Goal: Transaction & Acquisition: Book appointment/travel/reservation

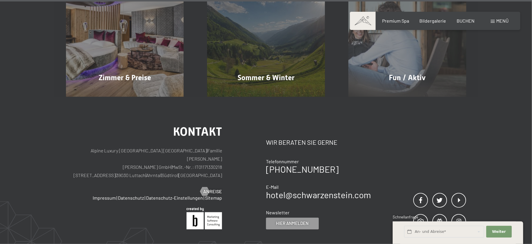
scroll to position [3329, 0]
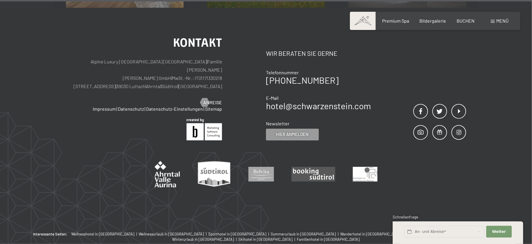
click at [494, 21] on span at bounding box center [493, 21] width 4 height 3
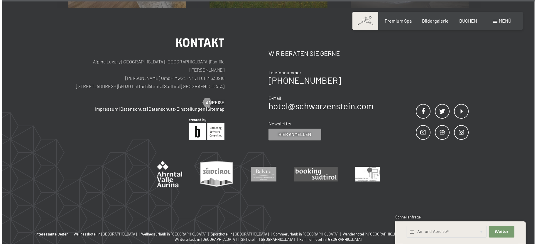
scroll to position [3343, 0]
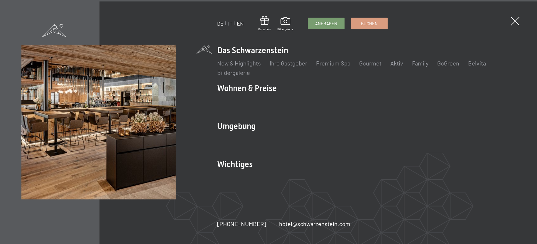
click at [240, 22] on link "EN" at bounding box center [240, 23] width 7 height 6
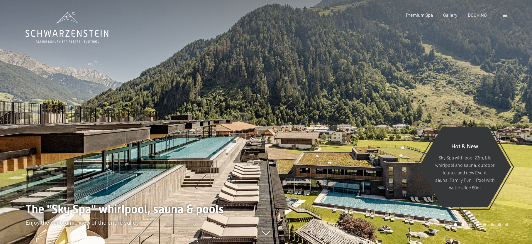
click at [504, 16] on span at bounding box center [505, 15] width 4 height 3
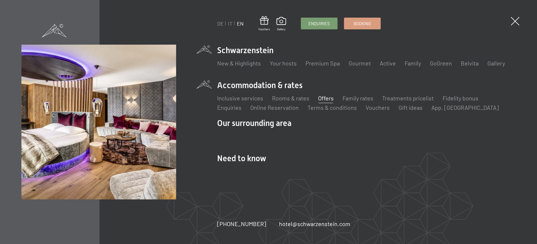
click at [328, 99] on link "Offers" at bounding box center [326, 97] width 16 height 7
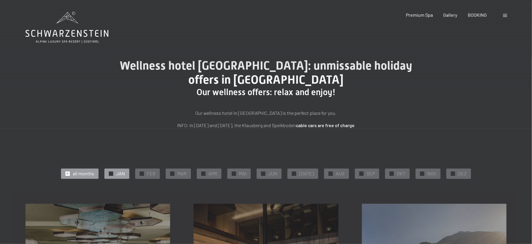
click at [122, 174] on span "JAN" at bounding box center [120, 173] width 9 height 6
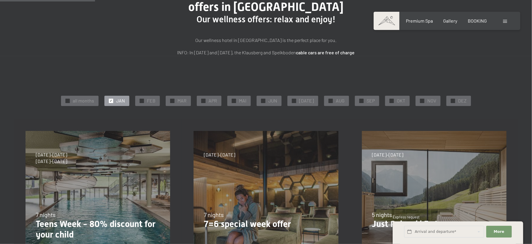
scroll to position [156, 0]
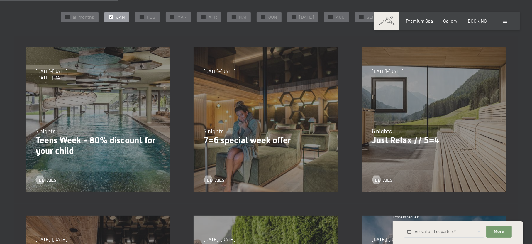
drag, startPoint x: 202, startPoint y: 70, endPoint x: 238, endPoint y: 70, distance: 36.7
click at [238, 70] on div "05/10–26/10/2025 01/11–21/12/2025 10/01–01/02/2026 07/03–29/03/2026 16/05–24/05…" at bounding box center [266, 119] width 168 height 168
click at [264, 158] on div "05/10–26/10/2025 01/11–21/12/2025 10/01–01/02/2026 07/03–29/03/2026 16/05–24/05…" at bounding box center [266, 119] width 168 height 168
click at [262, 140] on span "Consent to marketing activities*" at bounding box center [243, 139] width 66 height 6
click at [207, 140] on input "Consent to marketing activities*" at bounding box center [204, 139] width 6 height 6
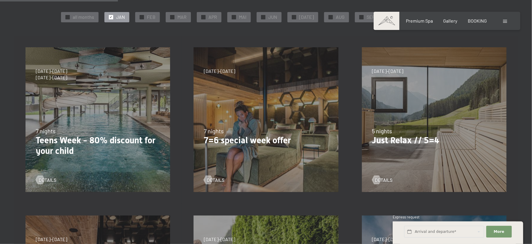
click at [282, 120] on div "05/10–26/10/2025 01/11–21/12/2025 10/01–01/02/2026 07/03–29/03/2026 16/05–24/05…" at bounding box center [266, 119] width 168 height 168
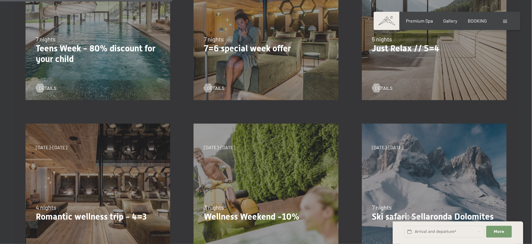
scroll to position [195, 0]
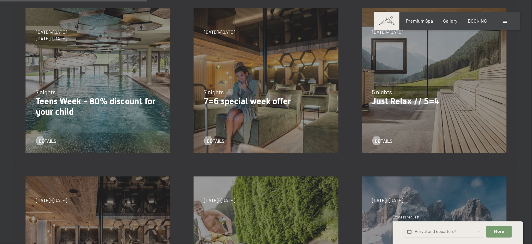
click at [210, 141] on span "Consent to marketing activities*" at bounding box center [243, 139] width 66 height 6
click at [207, 141] on input "Consent to marketing activities*" at bounding box center [204, 139] width 6 height 6
checkbox input "false"
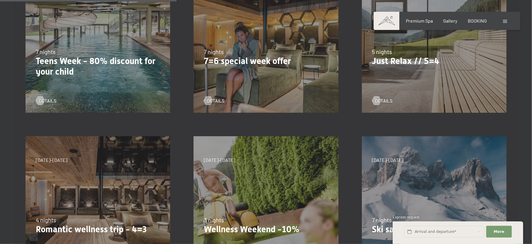
scroll to position [235, 0]
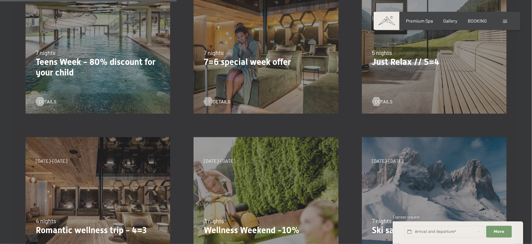
click at [211, 100] on div at bounding box center [208, 101] width 5 height 9
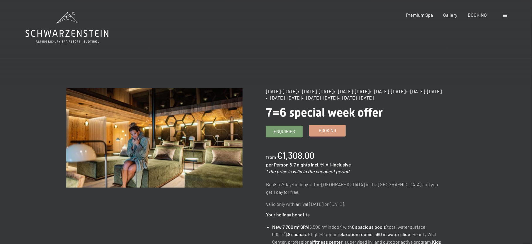
click at [330, 132] on span "Booking" at bounding box center [327, 130] width 17 height 6
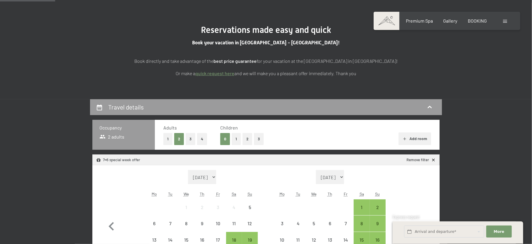
scroll to position [78, 0]
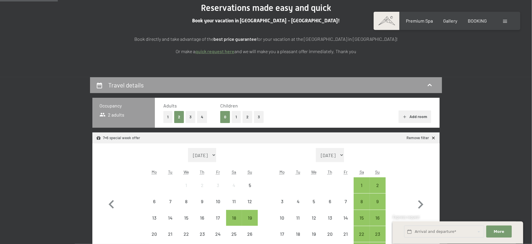
click at [246, 117] on button "2" at bounding box center [248, 117] width 10 height 12
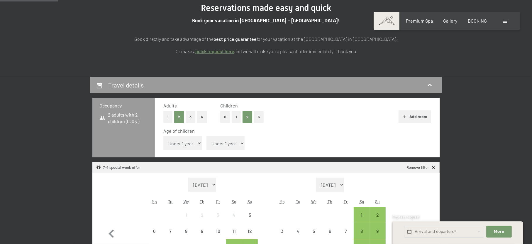
click at [188, 147] on select "Under 1 year 1 year 2 years 3 years 4 years 5 years 6 years 7 years 8 years 9 y…" at bounding box center [182, 143] width 38 height 14
select select "13"
click at [163, 136] on select "Under 1 year 1 year 2 years 3 years 4 years 5 years 6 years 7 years 8 years 9 y…" at bounding box center [182, 143] width 38 height 14
click at [214, 144] on select "Under 1 year 1 year 2 years 3 years 4 years 5 years 6 years 7 years 8 years 9 y…" at bounding box center [225, 143] width 38 height 14
select select "7"
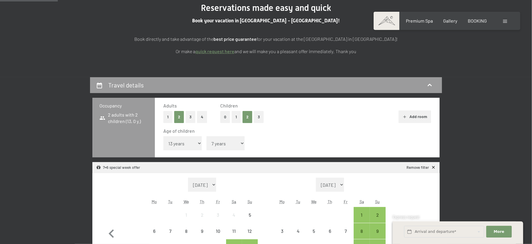
click at [206, 136] on select "Under 1 year 1 year 2 years 3 years 4 years 5 years 6 years 7 years 8 years 9 y…" at bounding box center [225, 143] width 38 height 14
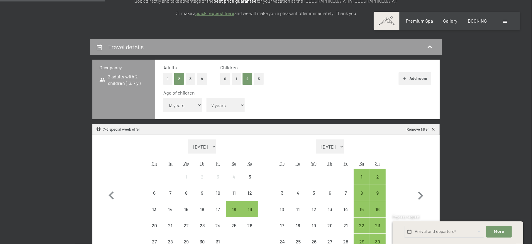
scroll to position [156, 0]
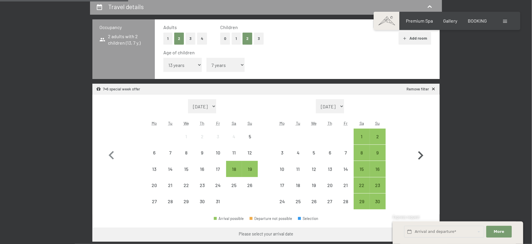
click at [422, 155] on icon "button" at bounding box center [420, 155] width 5 height 9
select select "[DATE]"
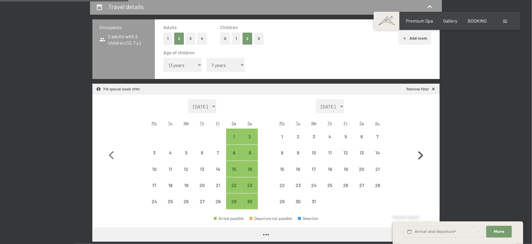
select select "[DATE]"
click at [422, 155] on icon "button" at bounding box center [420, 155] width 5 height 9
select select "[DATE]"
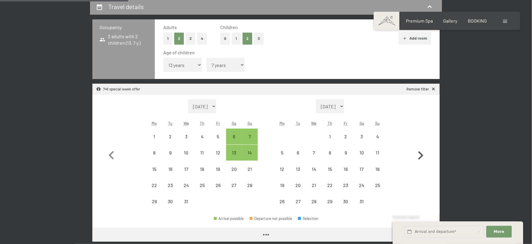
select select "[DATE]"
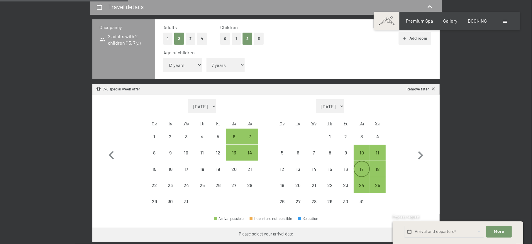
click at [364, 168] on div "17" at bounding box center [361, 174] width 15 height 15
select select "[DATE]"
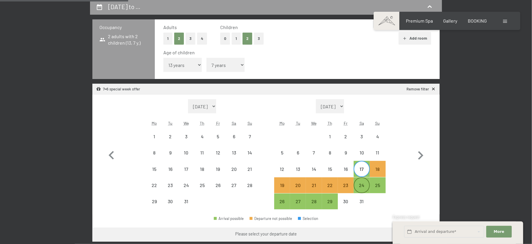
click at [363, 183] on div "24" at bounding box center [361, 190] width 15 height 15
select select "[DATE]"
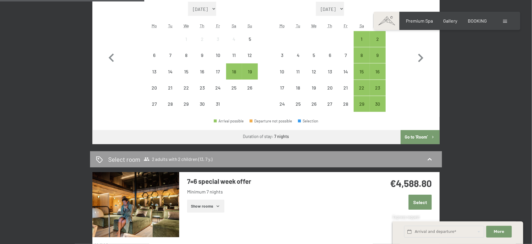
scroll to position [274, 0]
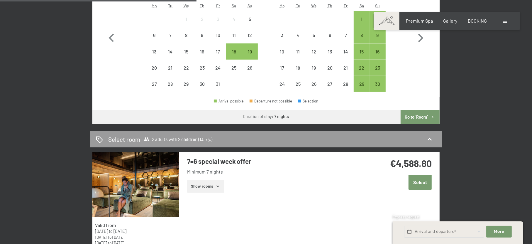
click at [414, 118] on button "Go to ‘Room’" at bounding box center [420, 117] width 39 height 14
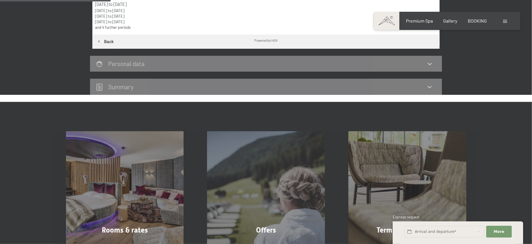
scroll to position [155, 0]
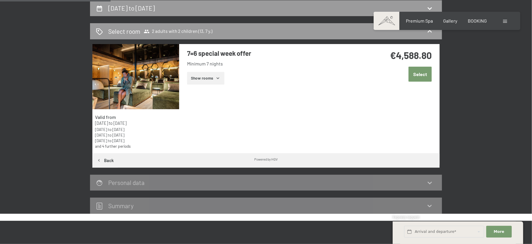
click at [205, 77] on button "Show rooms" at bounding box center [205, 78] width 37 height 13
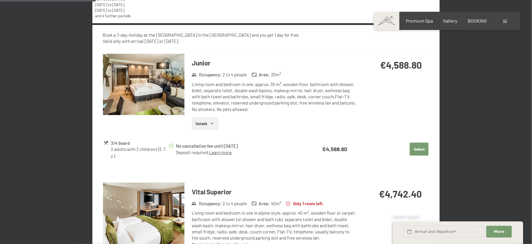
scroll to position [272, 0]
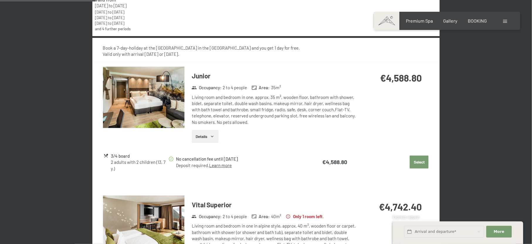
click at [155, 109] on img at bounding box center [144, 97] width 82 height 61
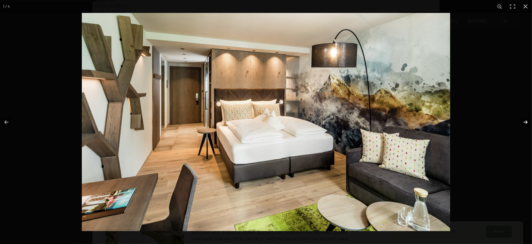
click at [525, 121] on button "button" at bounding box center [521, 121] width 21 height 29
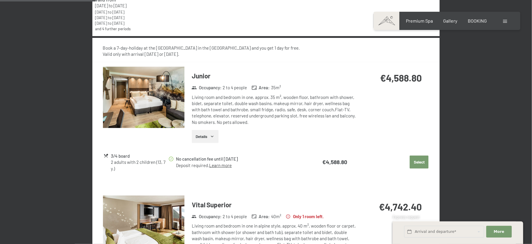
click at [0, 0] on button "button" at bounding box center [0, 0] width 0 height 0
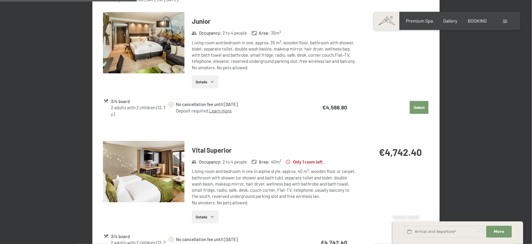
scroll to position [389, 0]
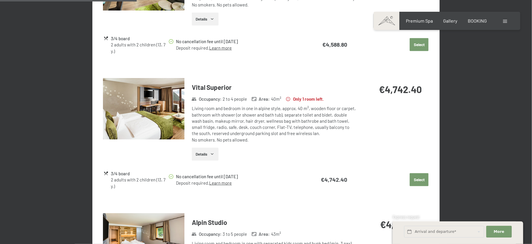
click at [159, 123] on img at bounding box center [144, 108] width 82 height 61
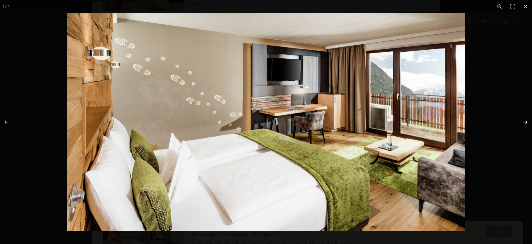
click at [526, 123] on button "button" at bounding box center [521, 121] width 21 height 29
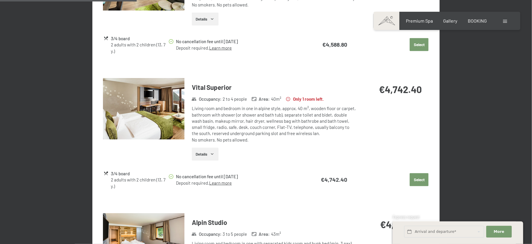
click at [0, 0] on button "button" at bounding box center [0, 0] width 0 height 0
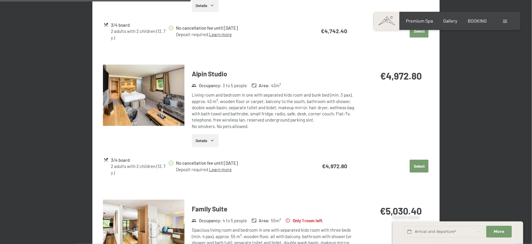
scroll to position [546, 0]
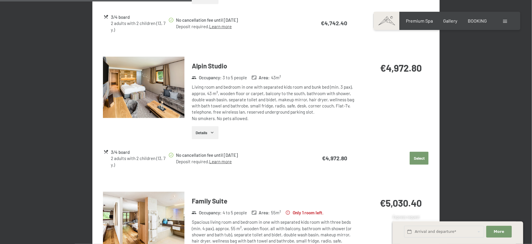
click at [165, 86] on img at bounding box center [144, 87] width 82 height 61
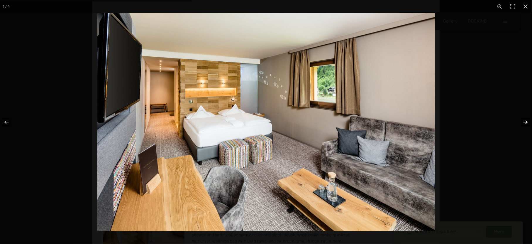
click at [526, 122] on button "button" at bounding box center [521, 121] width 21 height 29
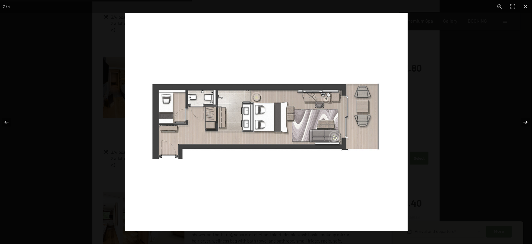
click at [524, 123] on button "button" at bounding box center [521, 121] width 21 height 29
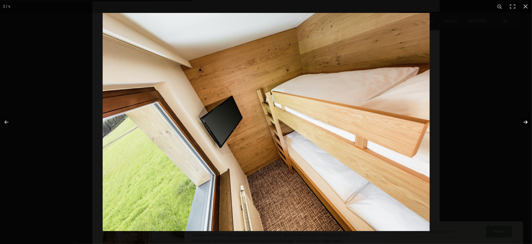
click at [524, 123] on button "button" at bounding box center [521, 121] width 21 height 29
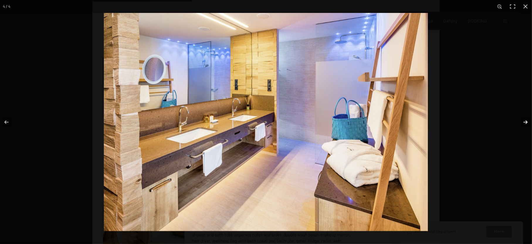
click at [524, 123] on button "button" at bounding box center [521, 121] width 21 height 29
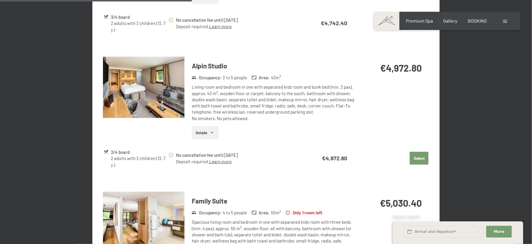
click at [0, 0] on button "button" at bounding box center [0, 0] width 0 height 0
drag, startPoint x: 319, startPoint y: 158, endPoint x: 355, endPoint y: 158, distance: 35.2
click at [355, 158] on tr "3/4 board 2 adults with 2 children (13, 7 y.) No cancellation fee until [DATE] …" at bounding box center [266, 158] width 325 height 21
